Goal: Transaction & Acquisition: Purchase product/service

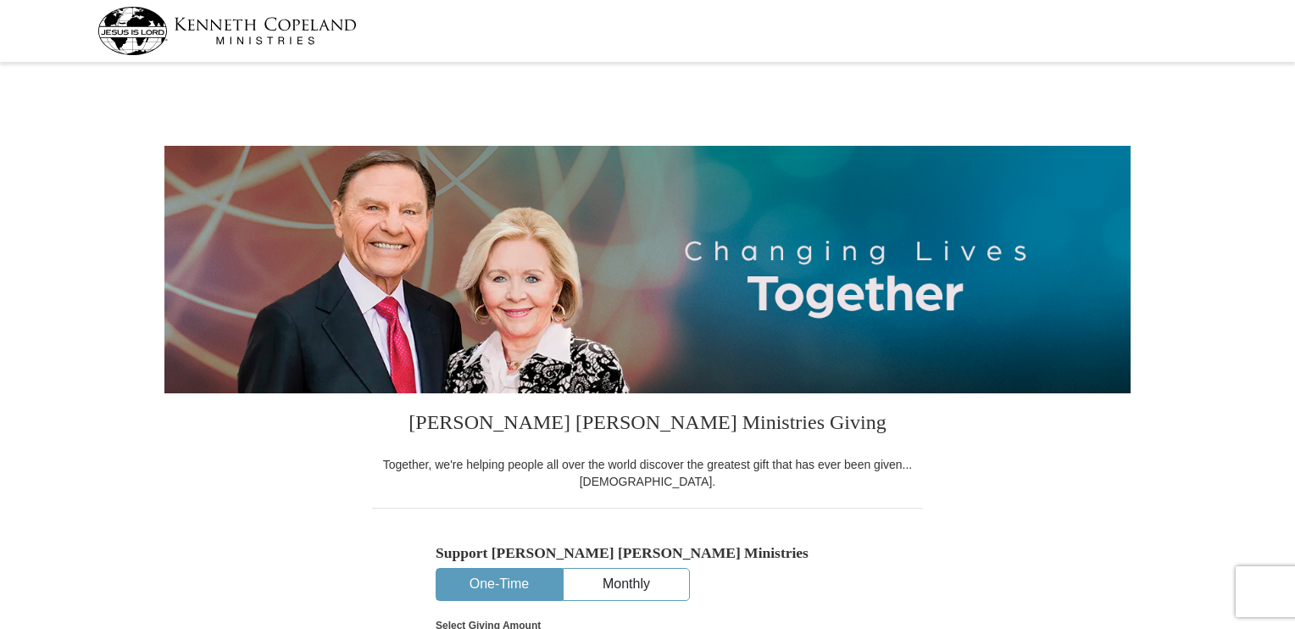
select select "[GEOGRAPHIC_DATA]"
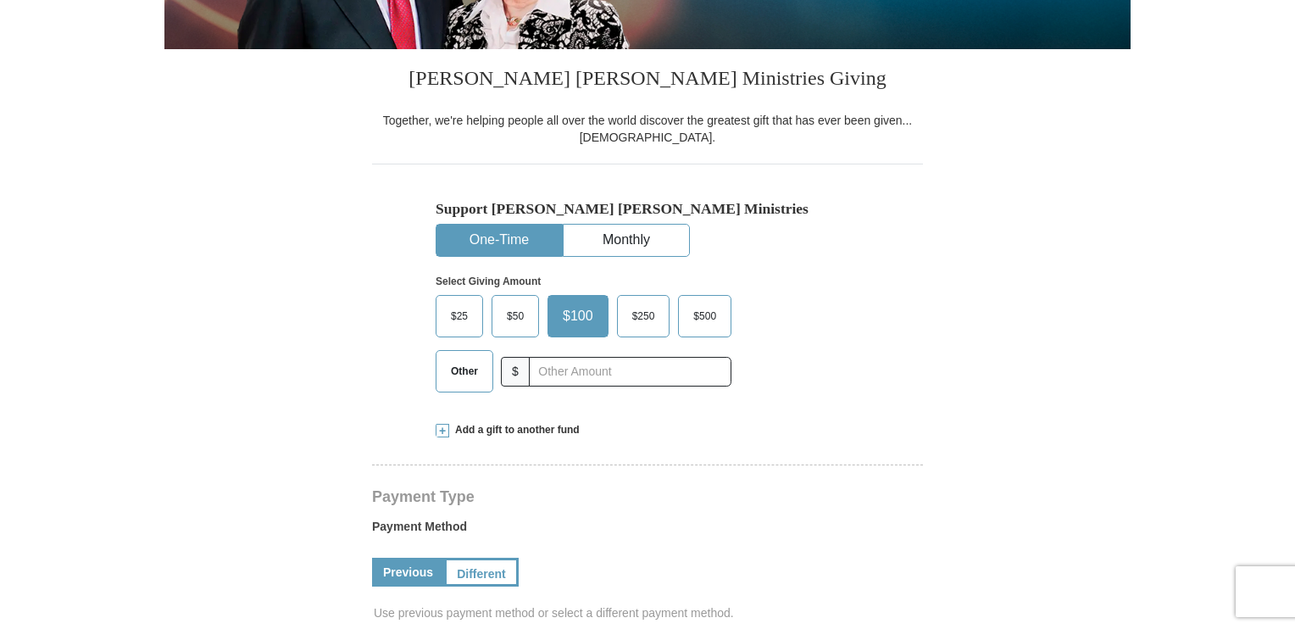
scroll to position [424, 0]
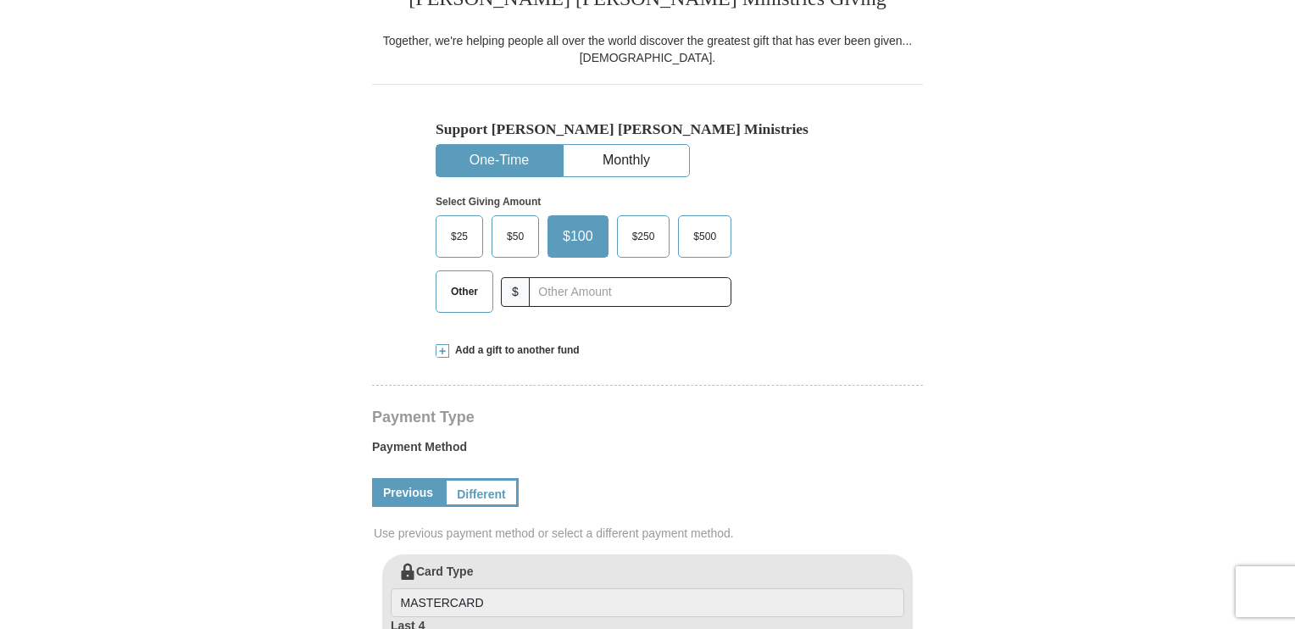
click at [478, 294] on span "Other" at bounding box center [464, 291] width 44 height 25
click at [0, 0] on input "Other" at bounding box center [0, 0] width 0 height 0
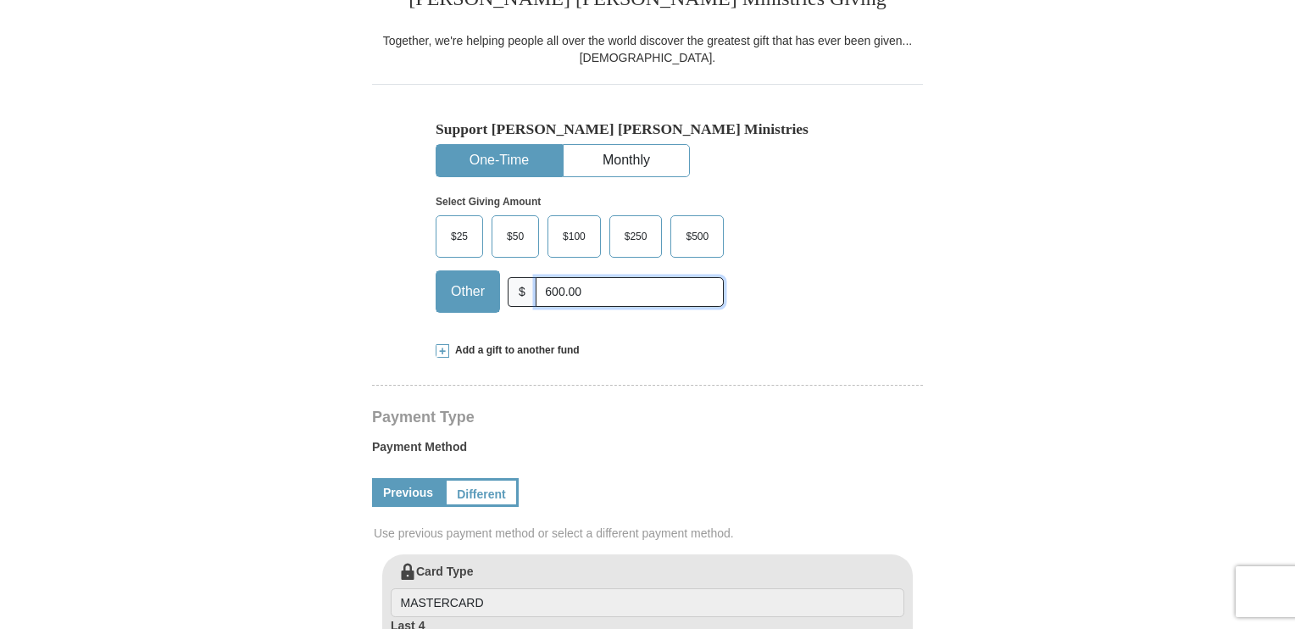
type input "600.00"
click at [205, 353] on form "[PERSON_NAME] [PERSON_NAME] Ministries Giving Together, we're helping people al…" at bounding box center [647, 556] width 966 height 1825
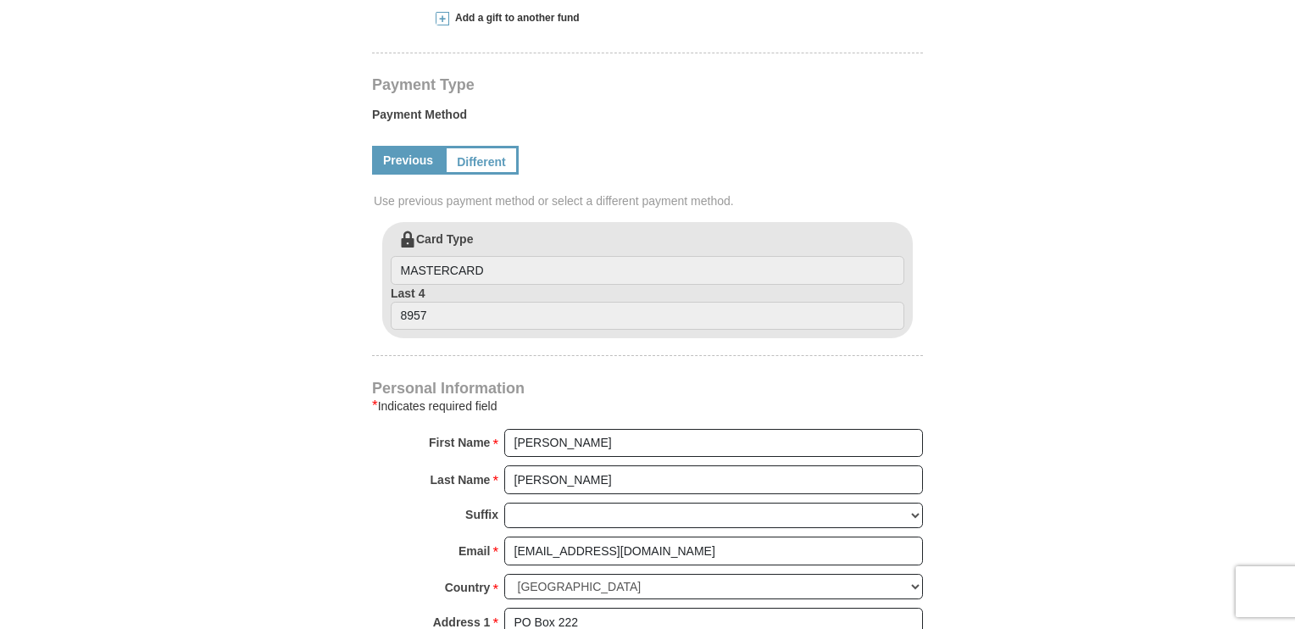
scroll to position [763, 0]
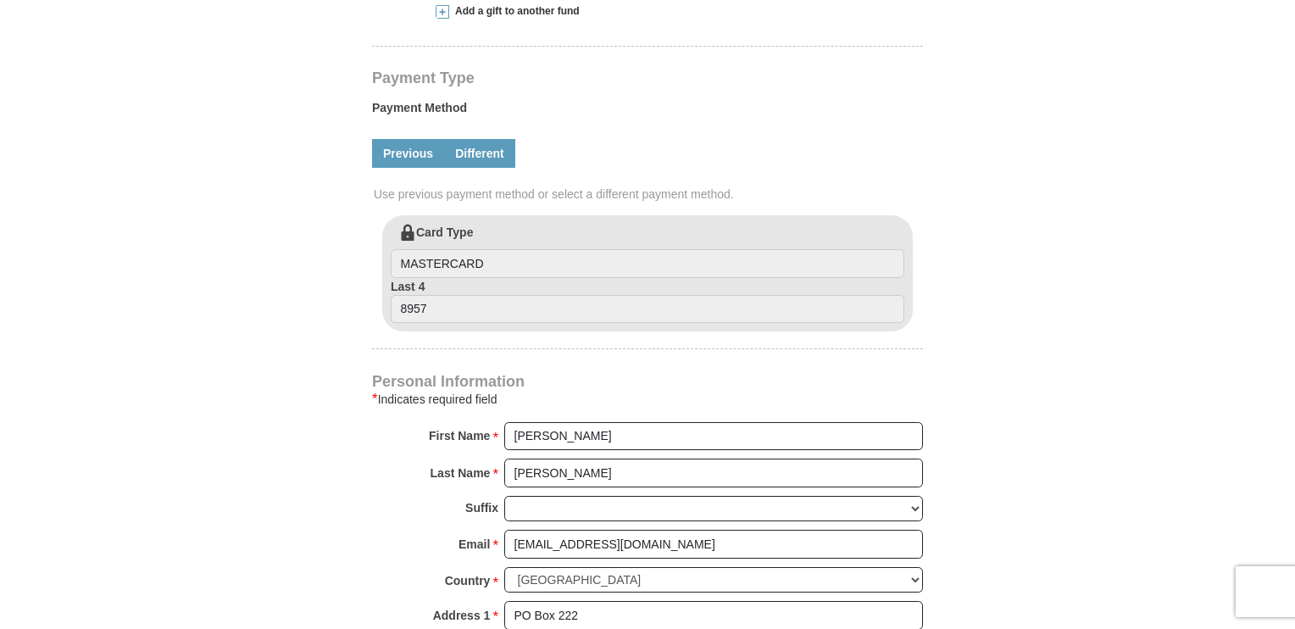
click at [461, 162] on link "Different" at bounding box center [479, 153] width 71 height 29
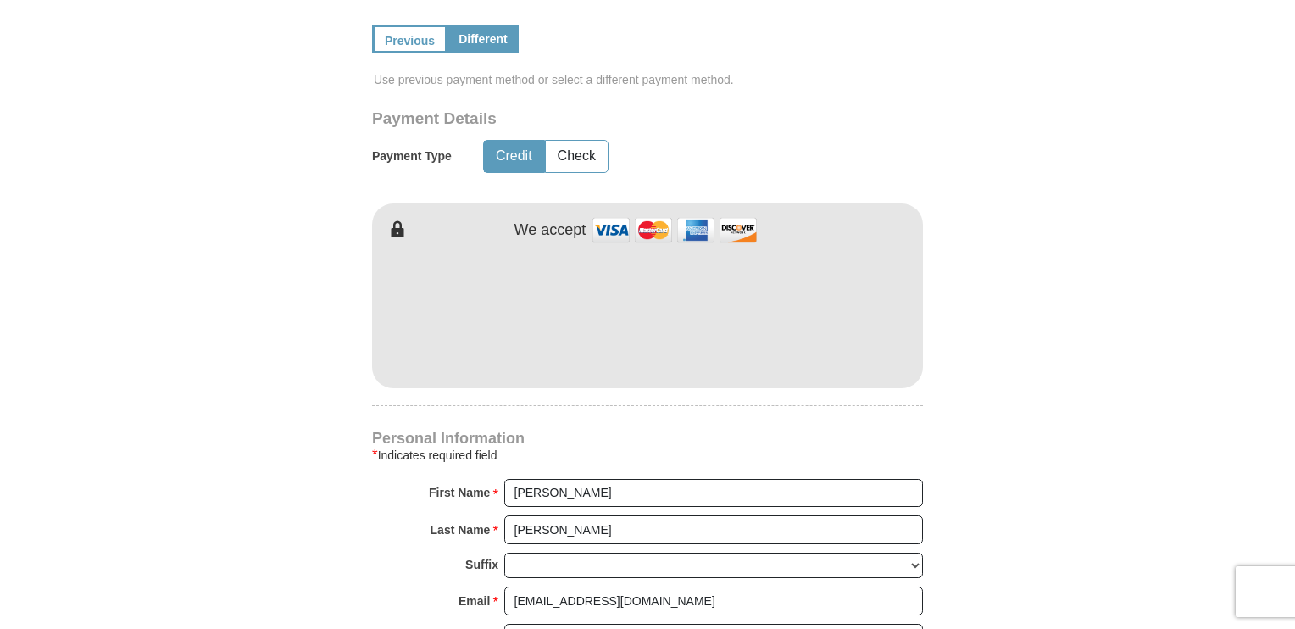
scroll to position [1017, 0]
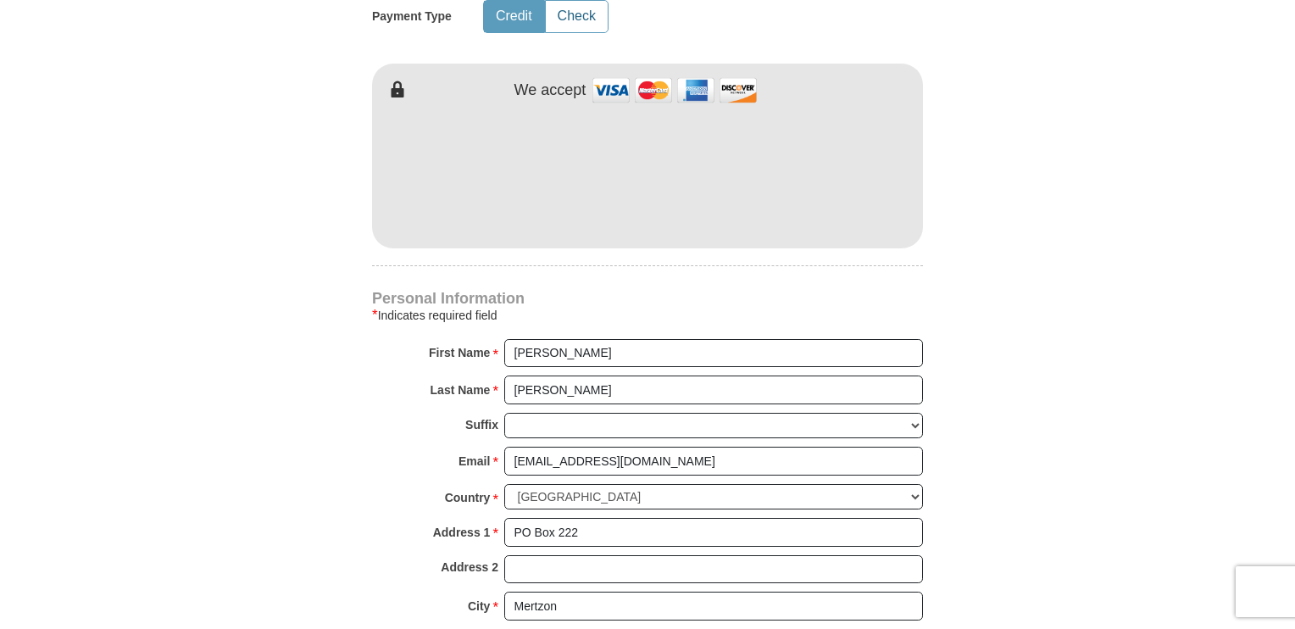
click at [585, 14] on button "Check" at bounding box center [577, 16] width 62 height 31
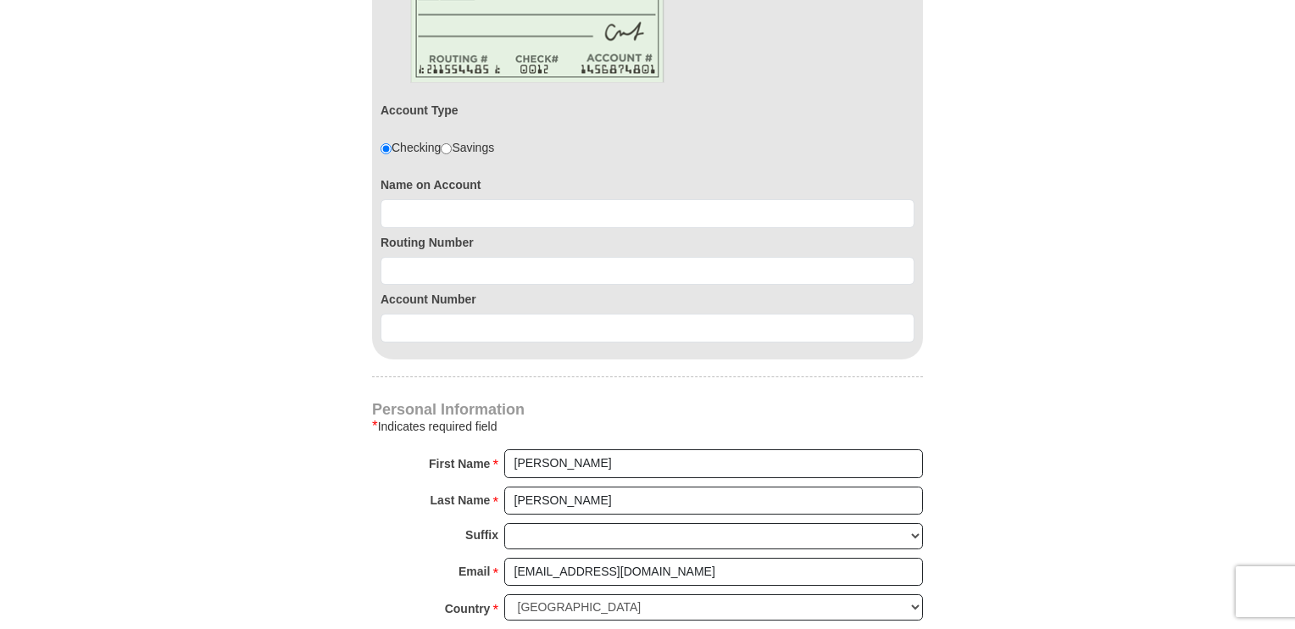
scroll to position [1186, 0]
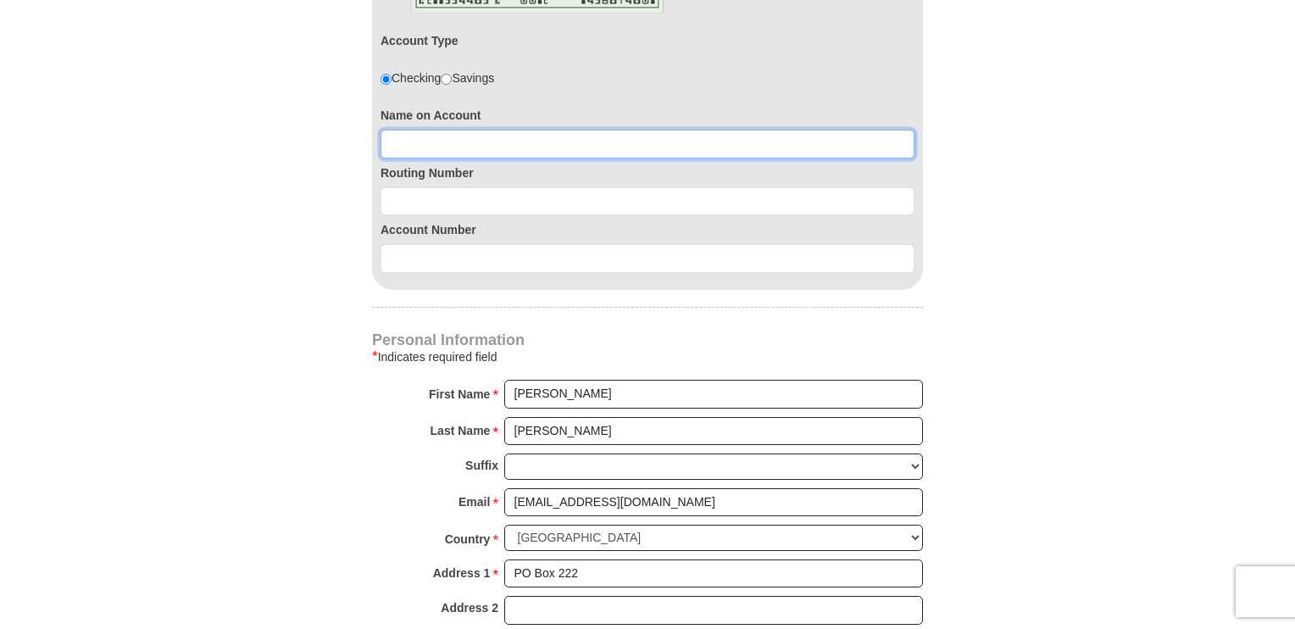
click at [440, 147] on input at bounding box center [647, 144] width 534 height 29
type input "[PERSON_NAME]"
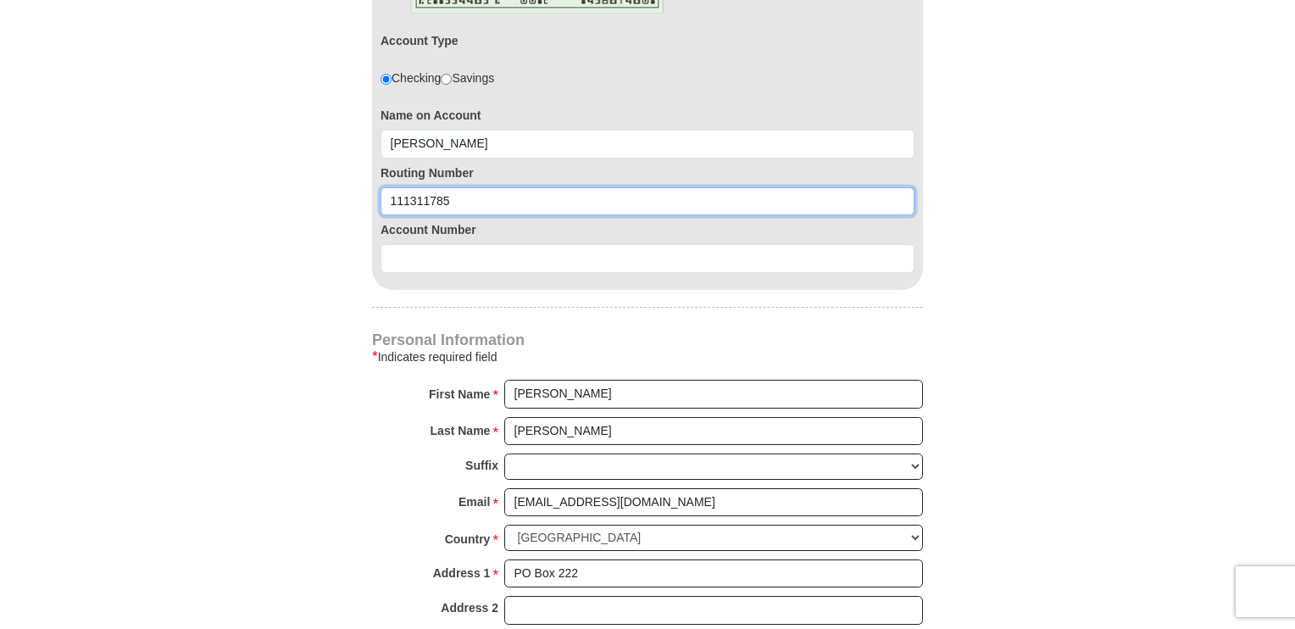
type input "111311785"
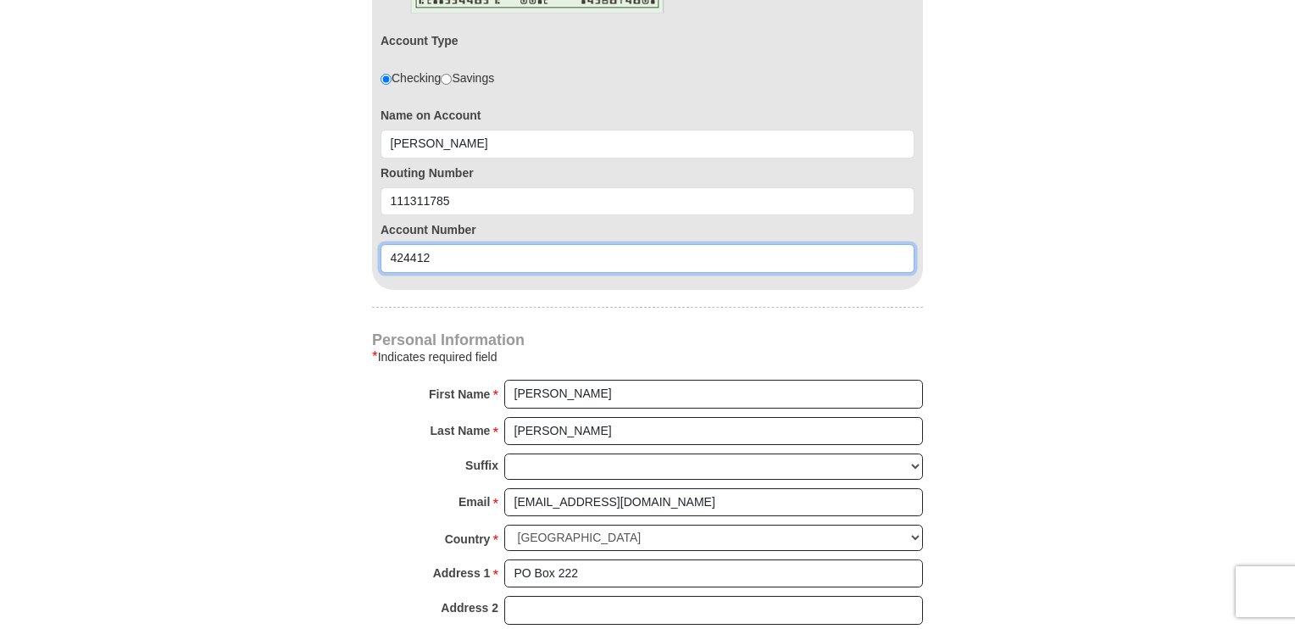
type input "424412"
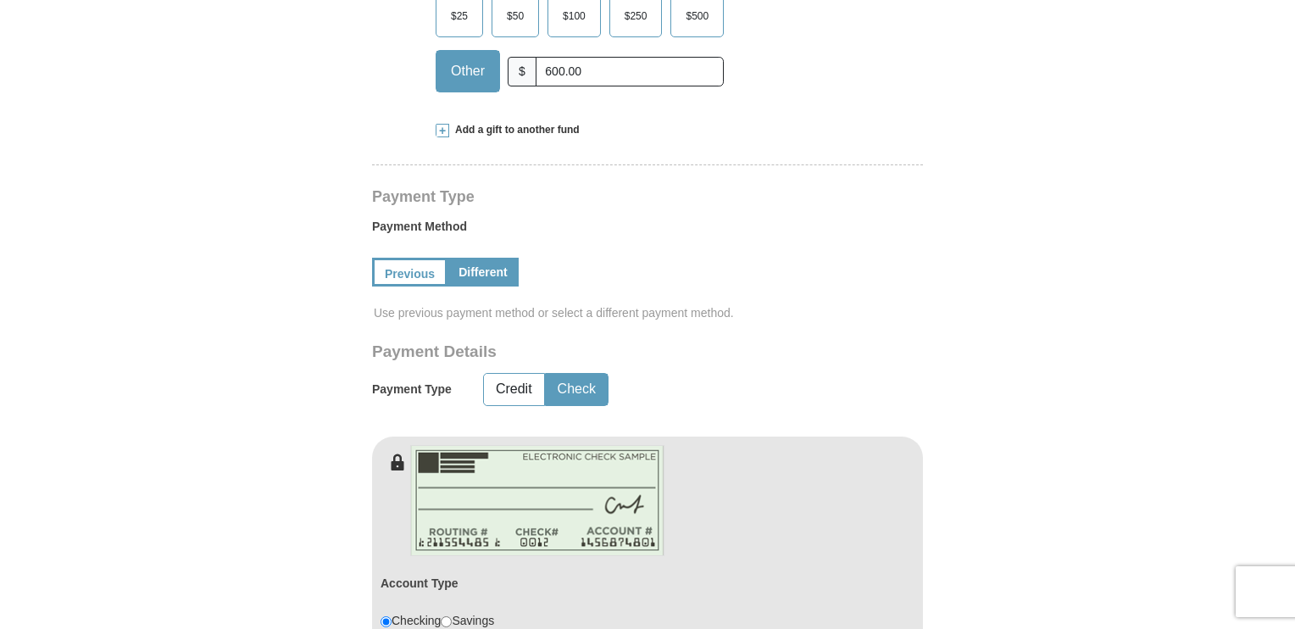
scroll to position [593, 0]
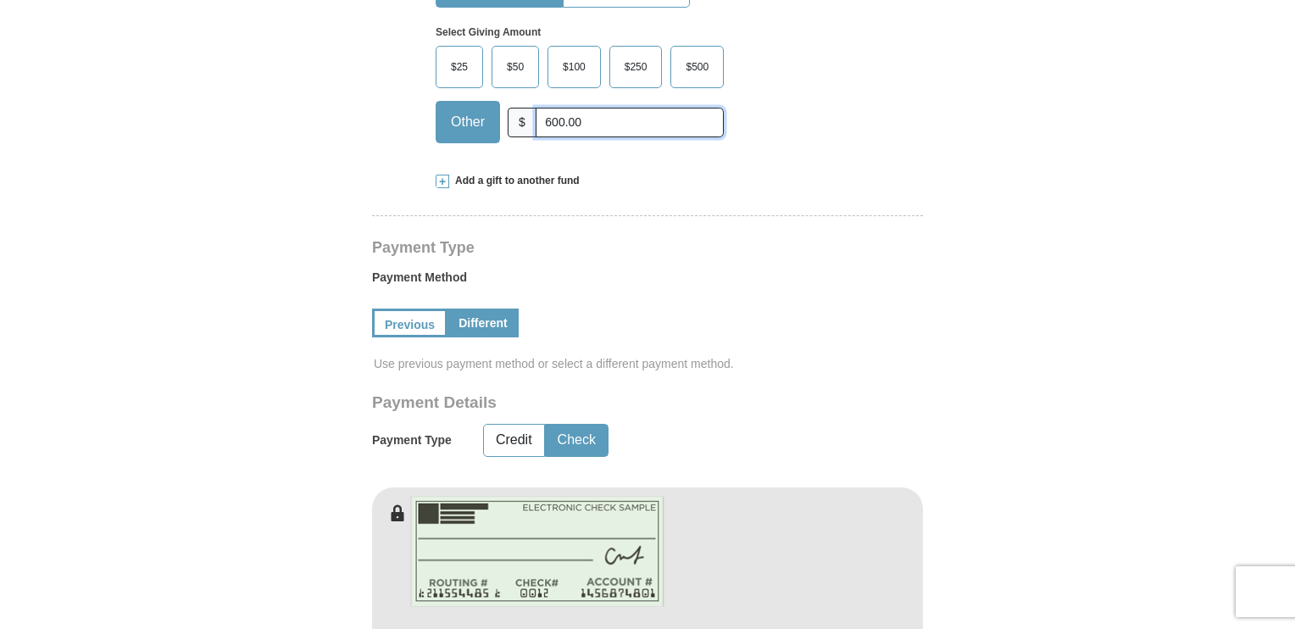
click at [549, 121] on input "600.00" at bounding box center [630, 123] width 188 height 30
type input "800.00"
click at [1067, 197] on form "[PERSON_NAME] [PERSON_NAME] Ministries Giving Together, we're helping people al…" at bounding box center [647, 578] width 966 height 2207
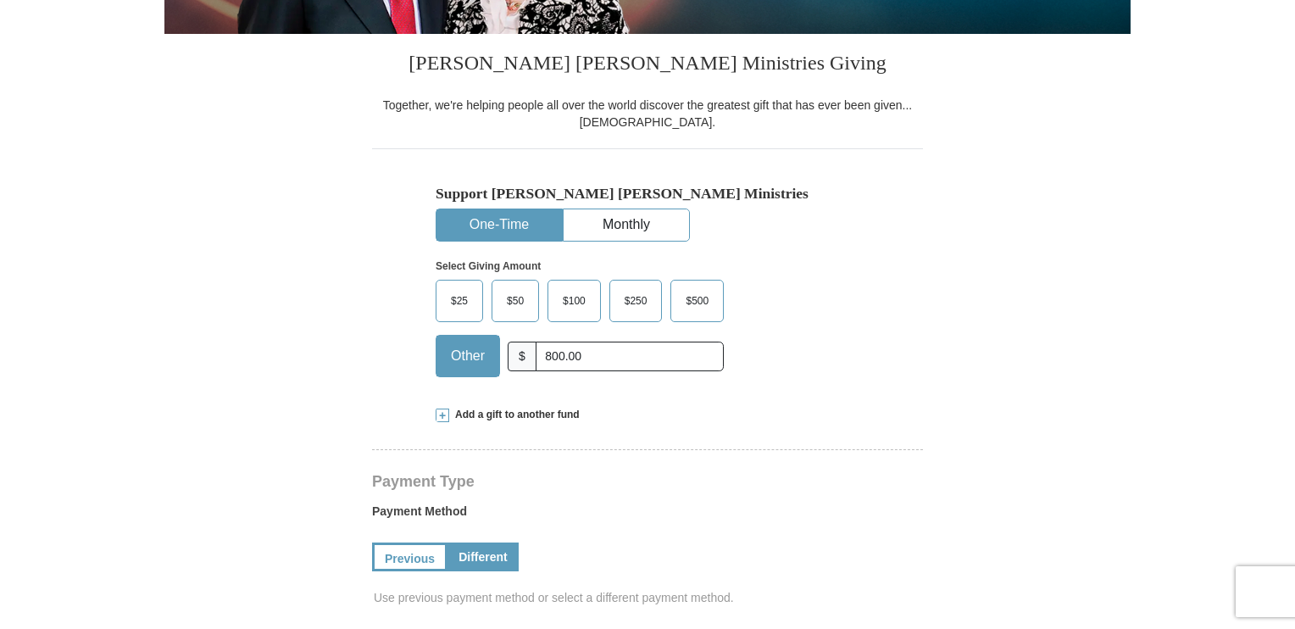
scroll to position [339, 0]
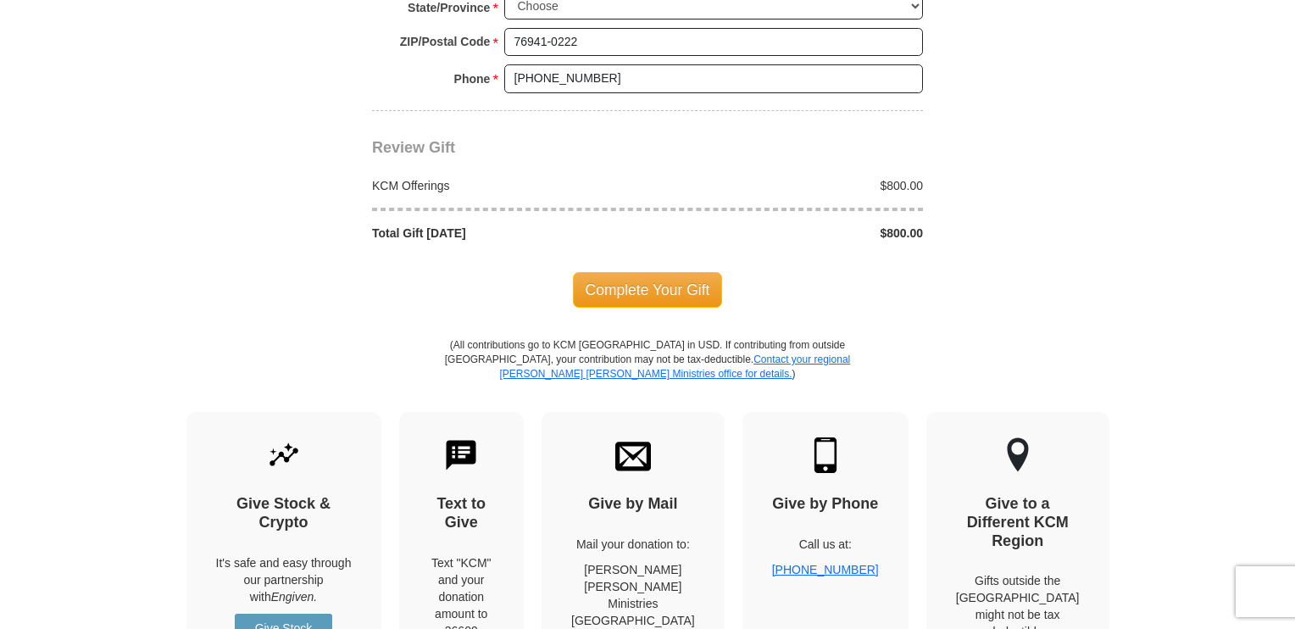
scroll to position [1864, 0]
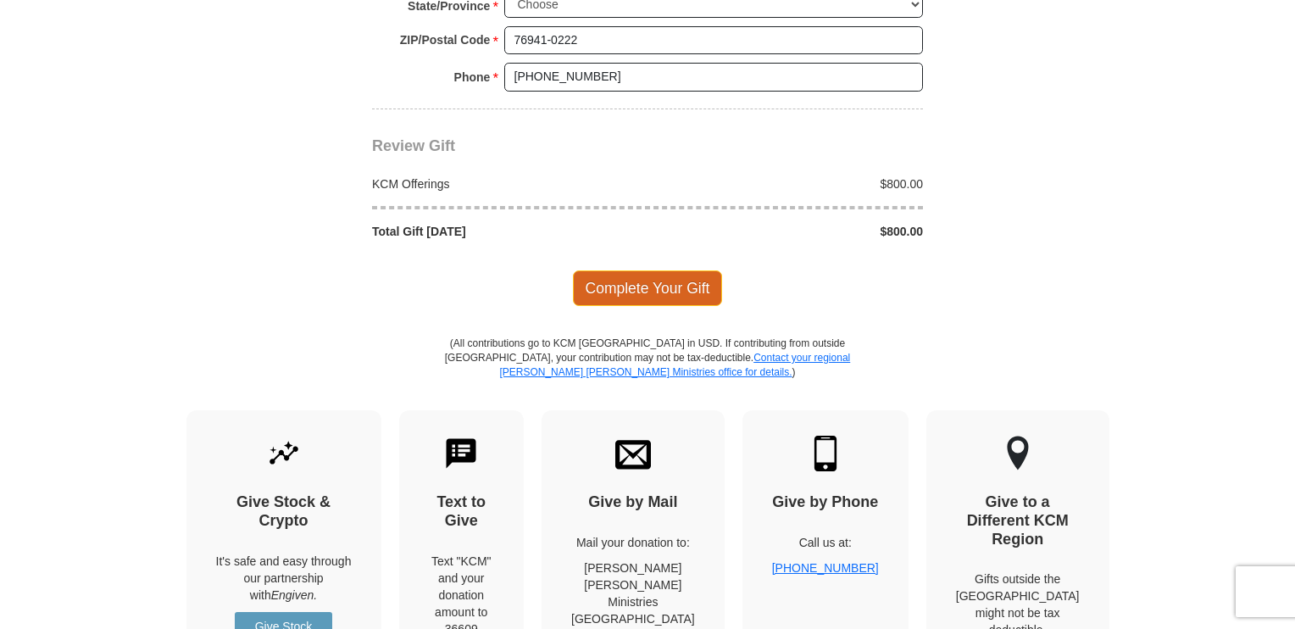
click at [593, 270] on span "Complete Your Gift" at bounding box center [648, 288] width 150 height 36
